Goal: Communication & Community: Answer question/provide support

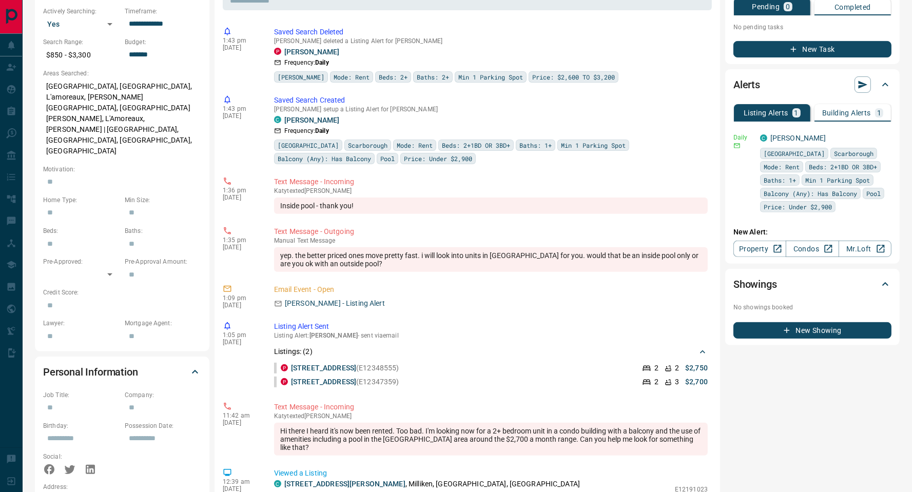
scroll to position [362, 0]
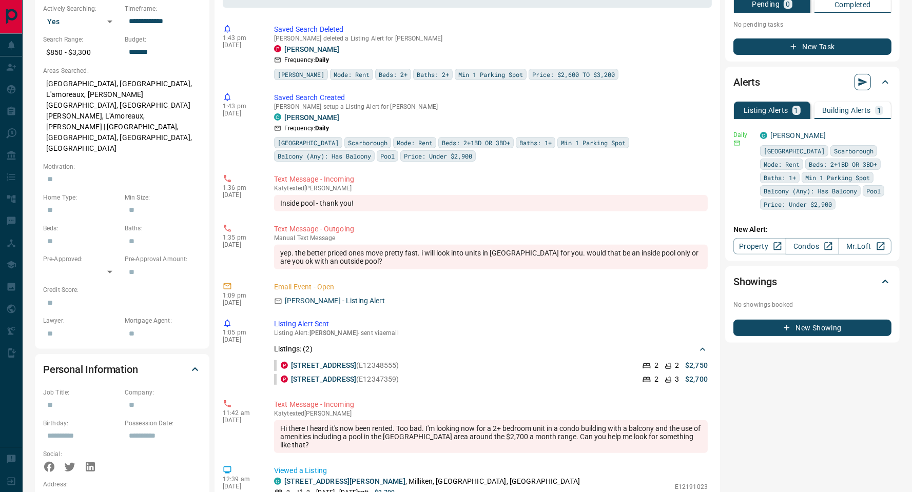
click at [863, 85] on icon "button" at bounding box center [862, 82] width 10 height 10
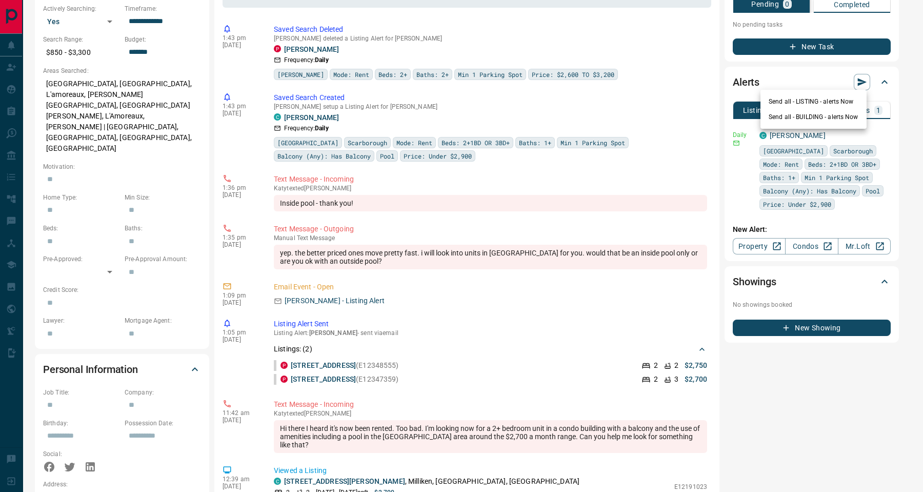
click at [815, 103] on li "Send all - LISTING - alerts Now" at bounding box center [814, 101] width 106 height 15
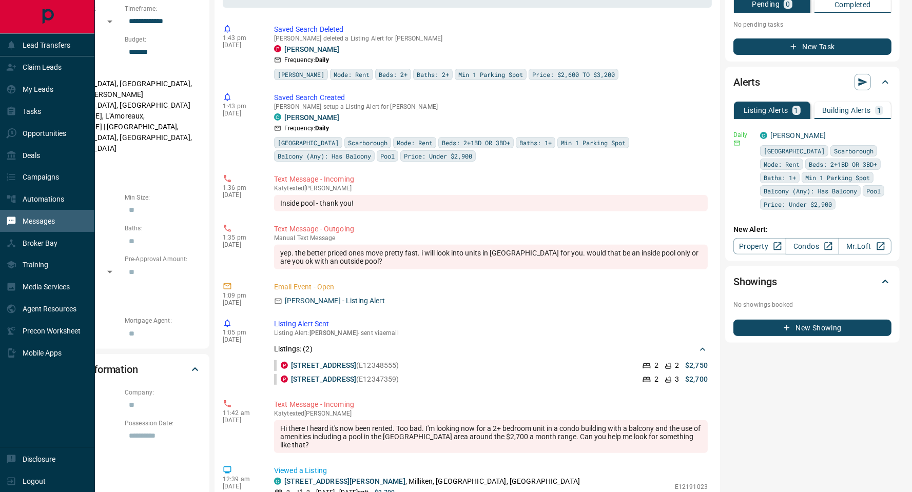
click at [21, 229] on div "Messages" at bounding box center [30, 220] width 49 height 17
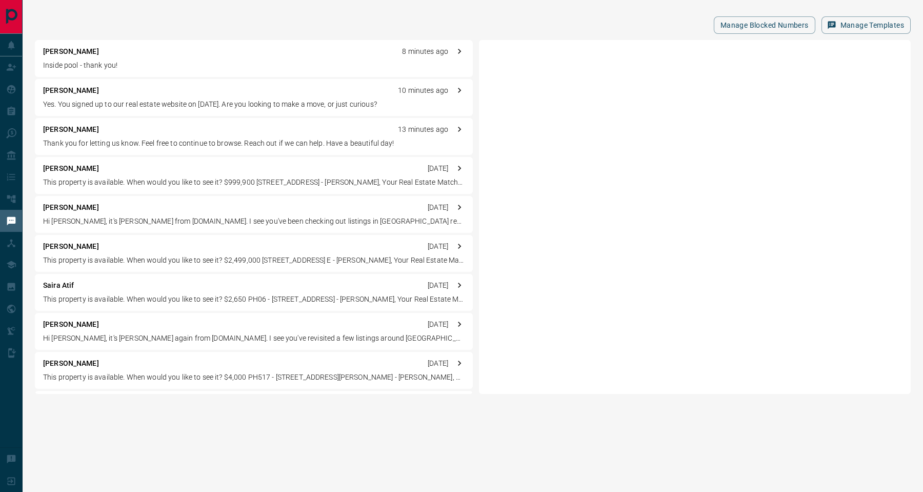
click at [91, 50] on p "[PERSON_NAME]" at bounding box center [71, 51] width 56 height 11
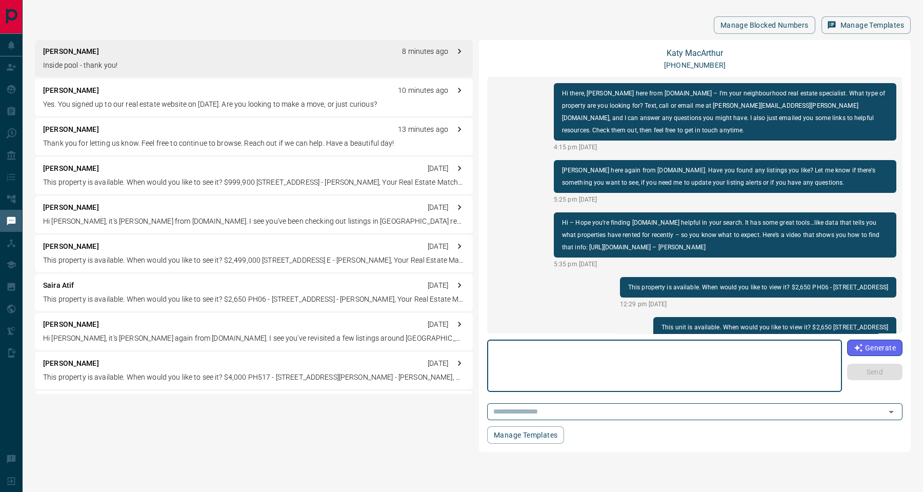
scroll to position [430, 0]
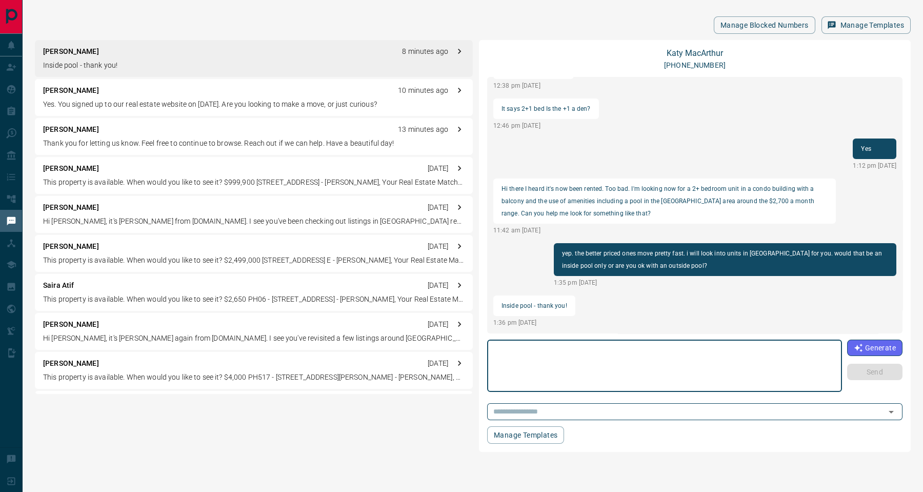
click at [667, 375] on textarea at bounding box center [665, 366] width 341 height 44
type textarea "**********"
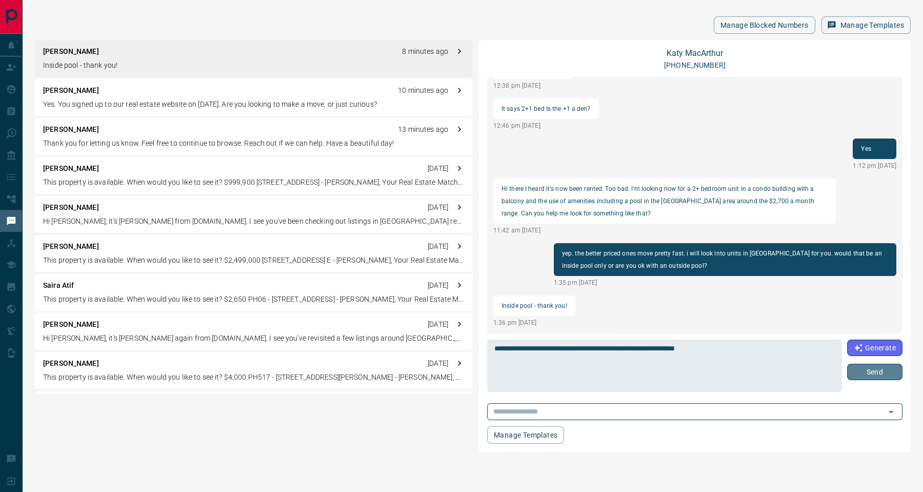
click at [878, 370] on button "Send" at bounding box center [874, 372] width 55 height 16
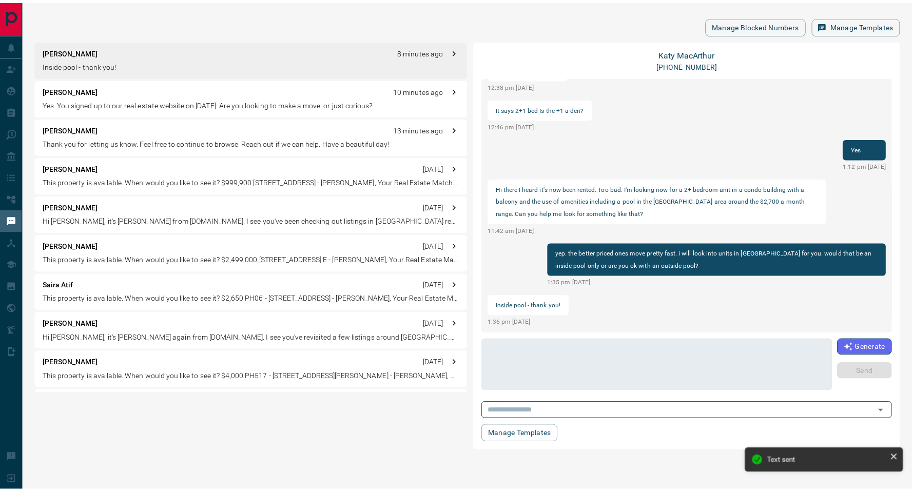
scroll to position [470, 0]
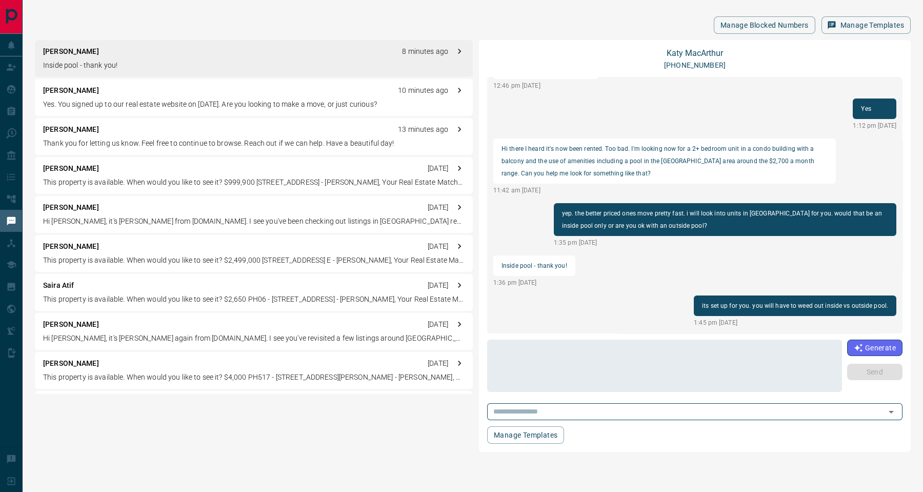
click at [102, 421] on div "[PERSON_NAME] 8 minutes ago Inside pool - thank you! [PERSON_NAME] 10 minutes a…" at bounding box center [473, 246] width 876 height 412
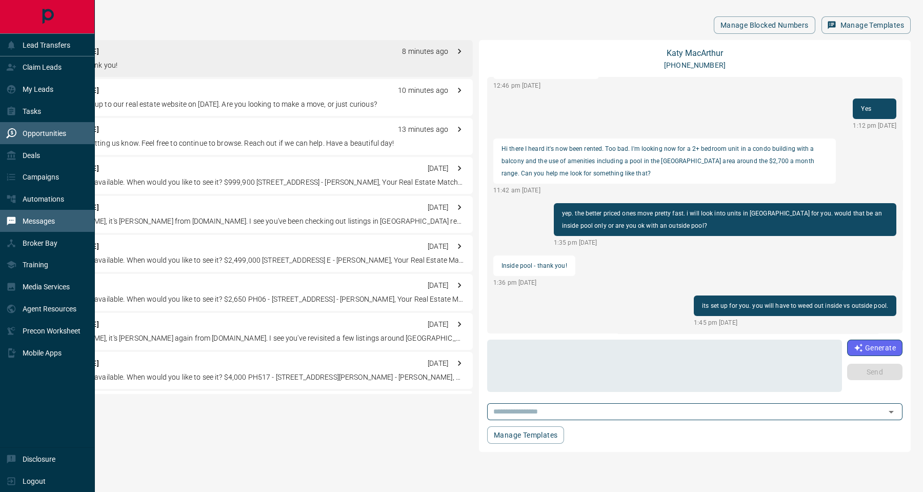
click at [60, 139] on div "Opportunities" at bounding box center [36, 133] width 60 height 17
